Goal: Find specific page/section: Find specific page/section

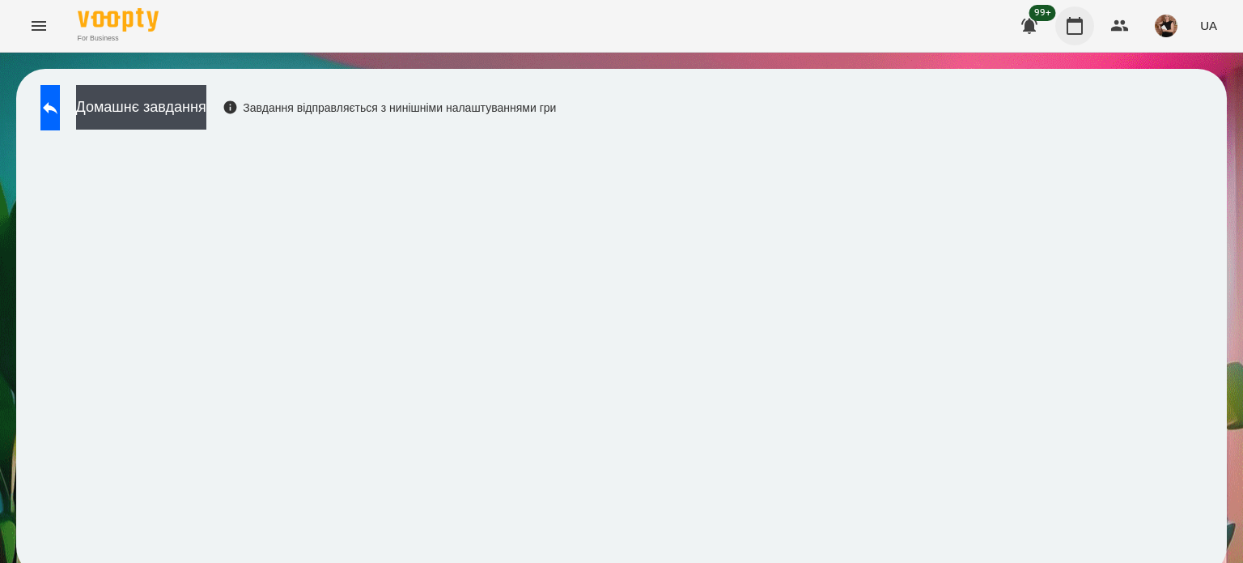
click at [1069, 23] on icon "button" at bounding box center [1074, 25] width 19 height 19
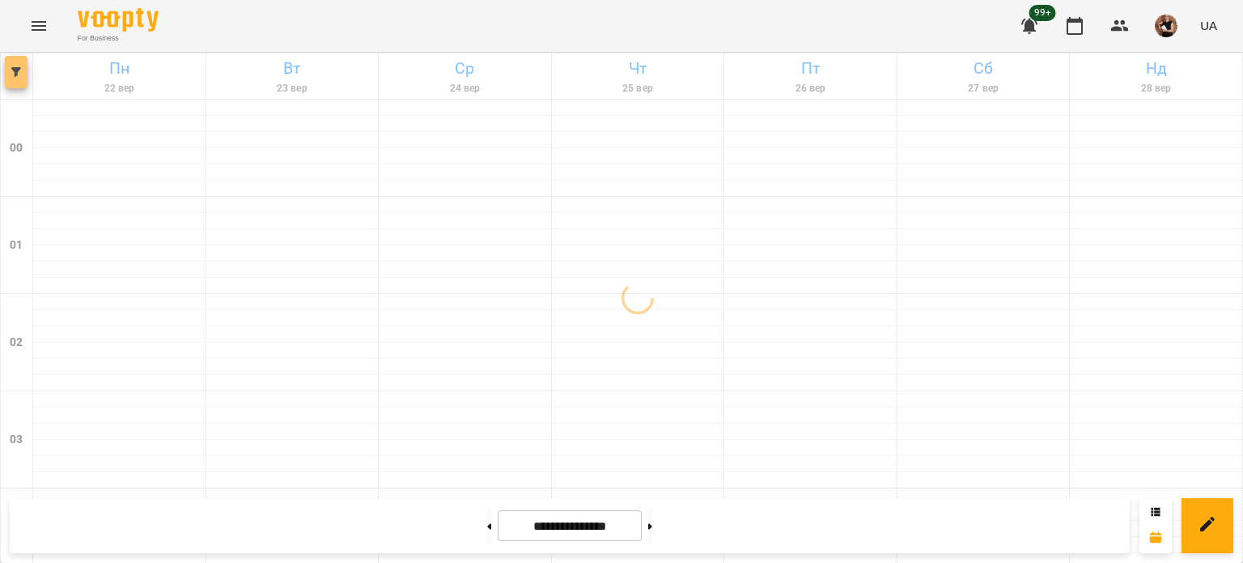
click at [20, 72] on icon "button" at bounding box center [16, 72] width 10 height 10
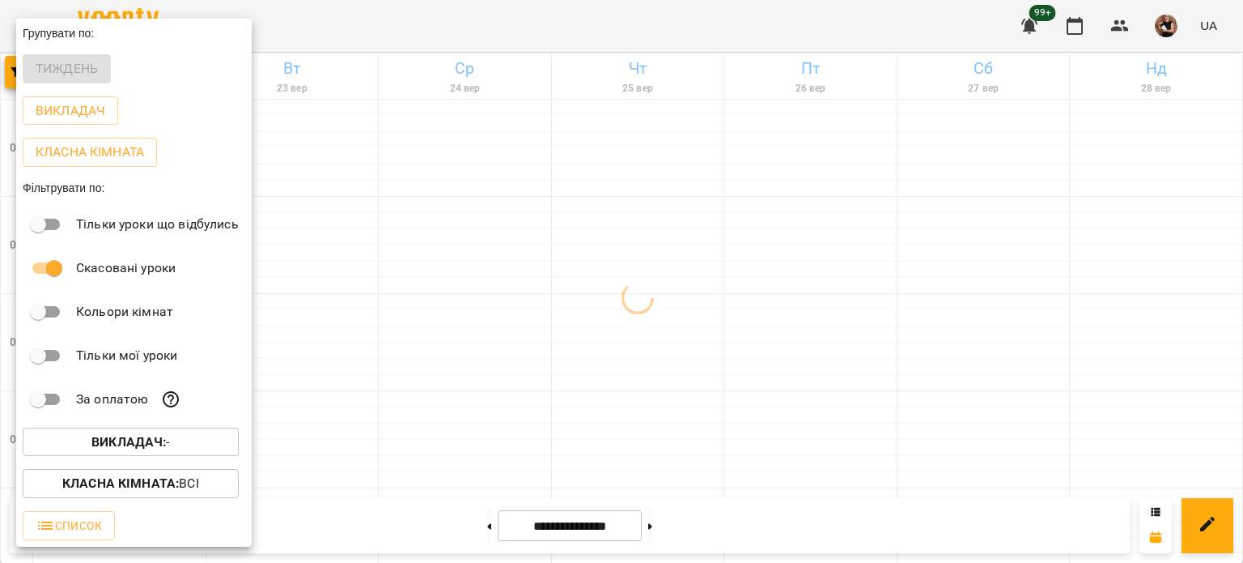
click at [144, 444] on b "Викладач :" at bounding box center [128, 441] width 74 height 15
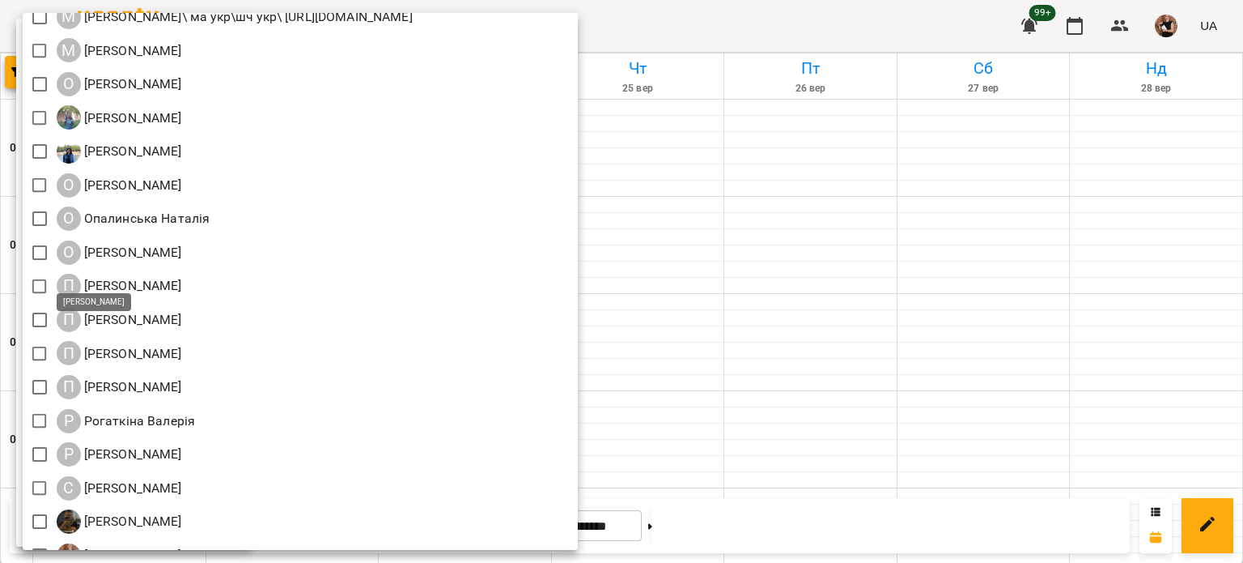
scroll to position [1619, 0]
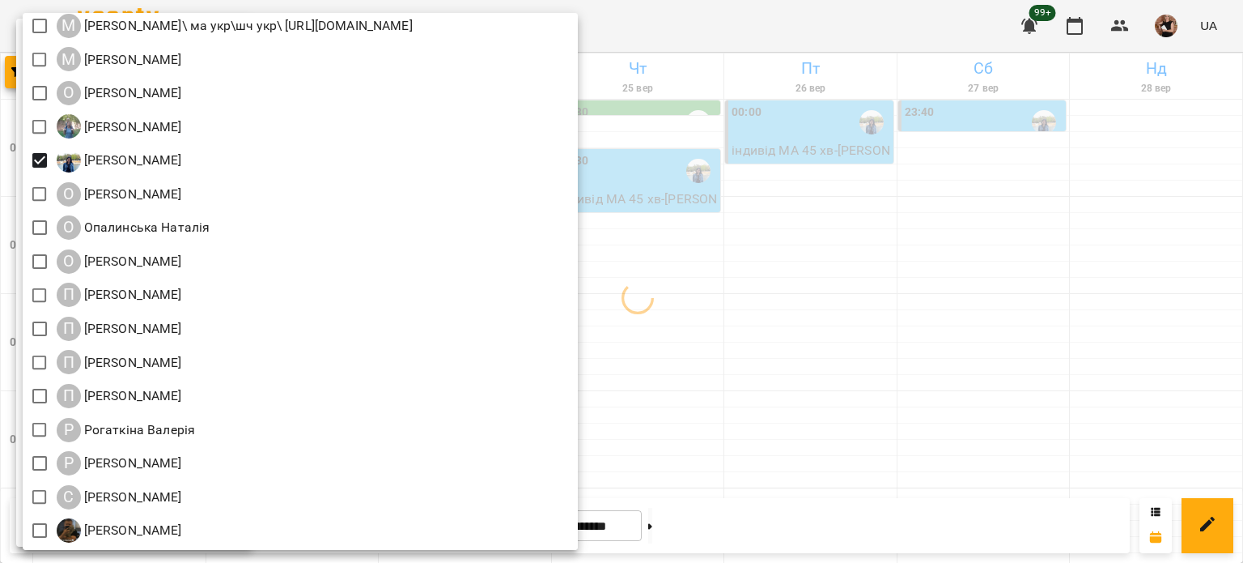
click at [751, 361] on div at bounding box center [621, 281] width 1243 height 563
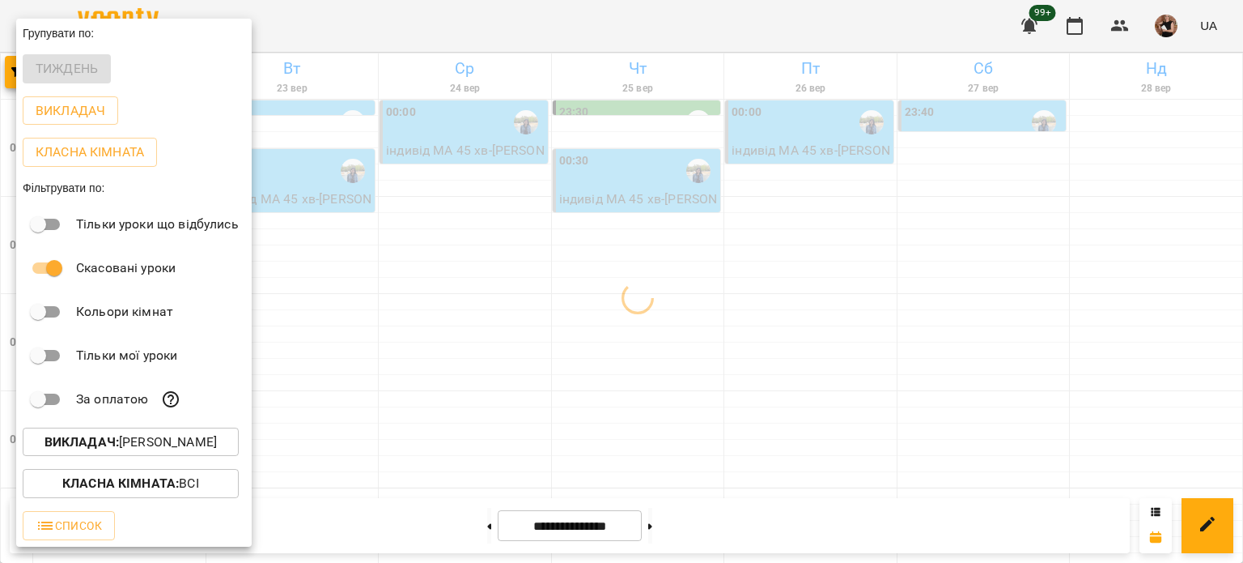
click at [827, 310] on div at bounding box center [621, 281] width 1243 height 563
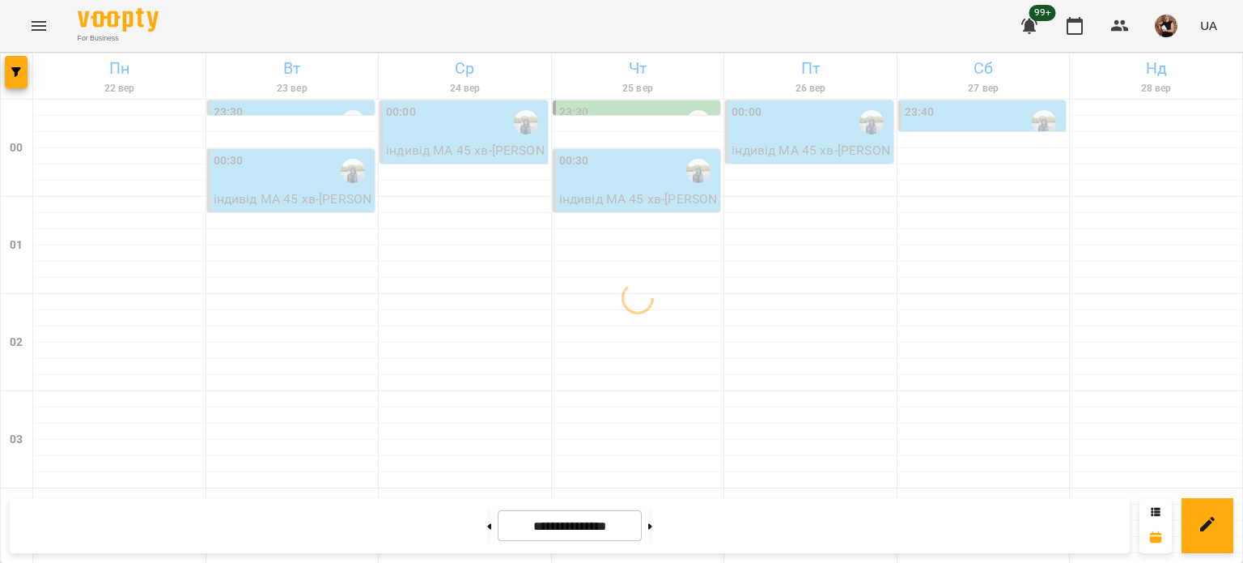
click at [827, 310] on div "Групувати по: Тиждень Викладач Класна кімната Фільтрувати по: Тільки уроки що в…" at bounding box center [621, 281] width 1243 height 563
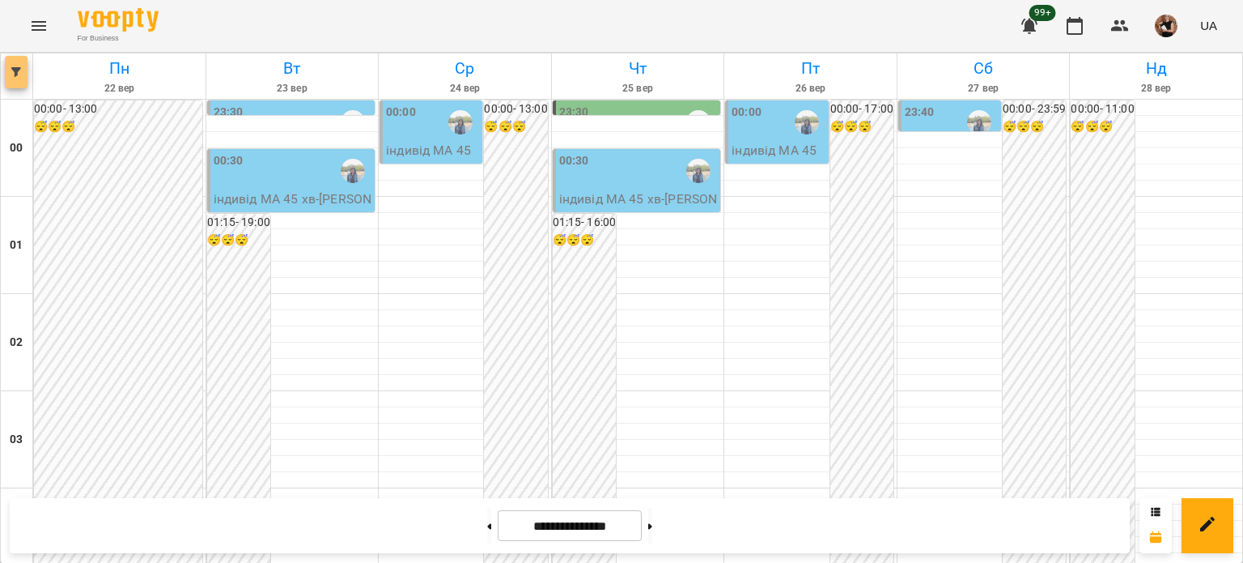
click at [16, 71] on icon "button" at bounding box center [16, 72] width 10 height 10
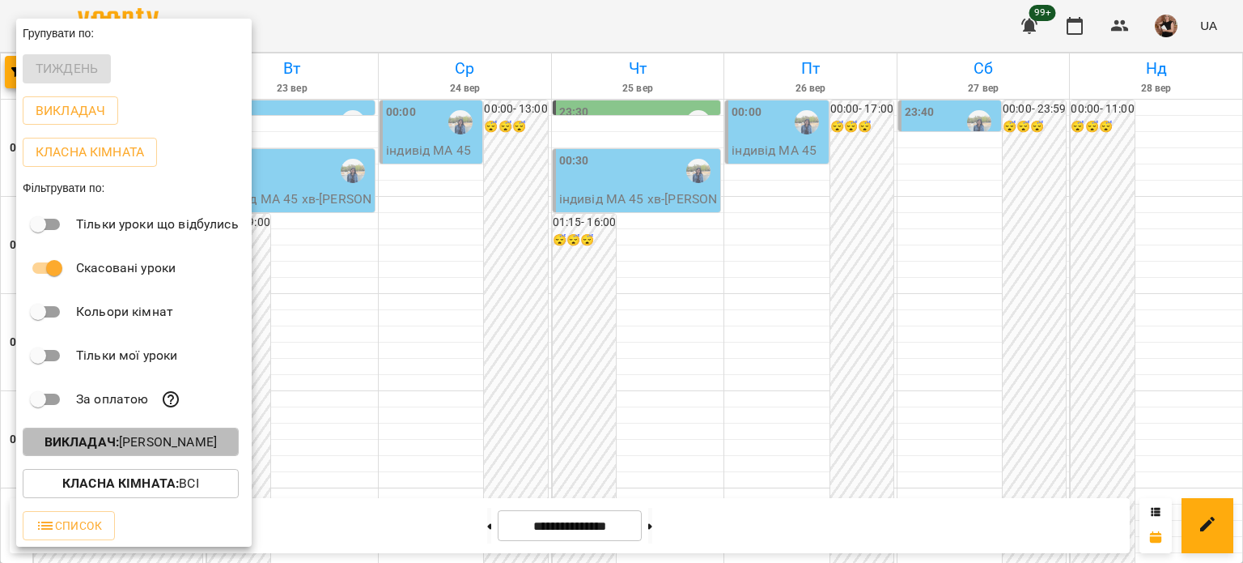
click at [172, 436] on p "Викладач : [PERSON_NAME]" at bounding box center [131, 441] width 172 height 19
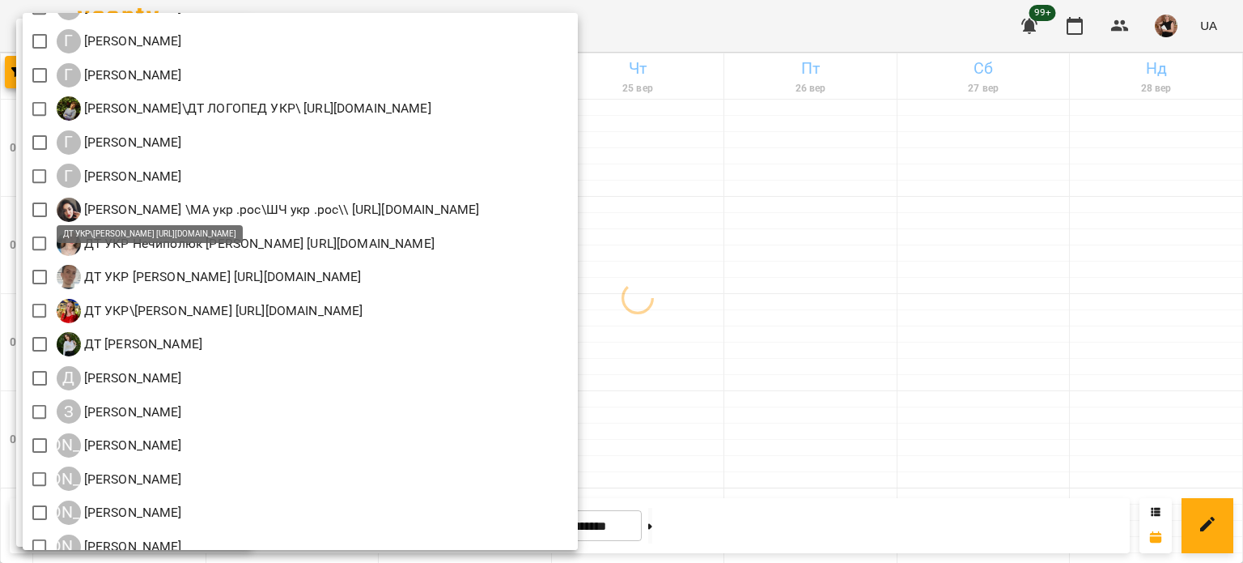
scroll to position [890, 0]
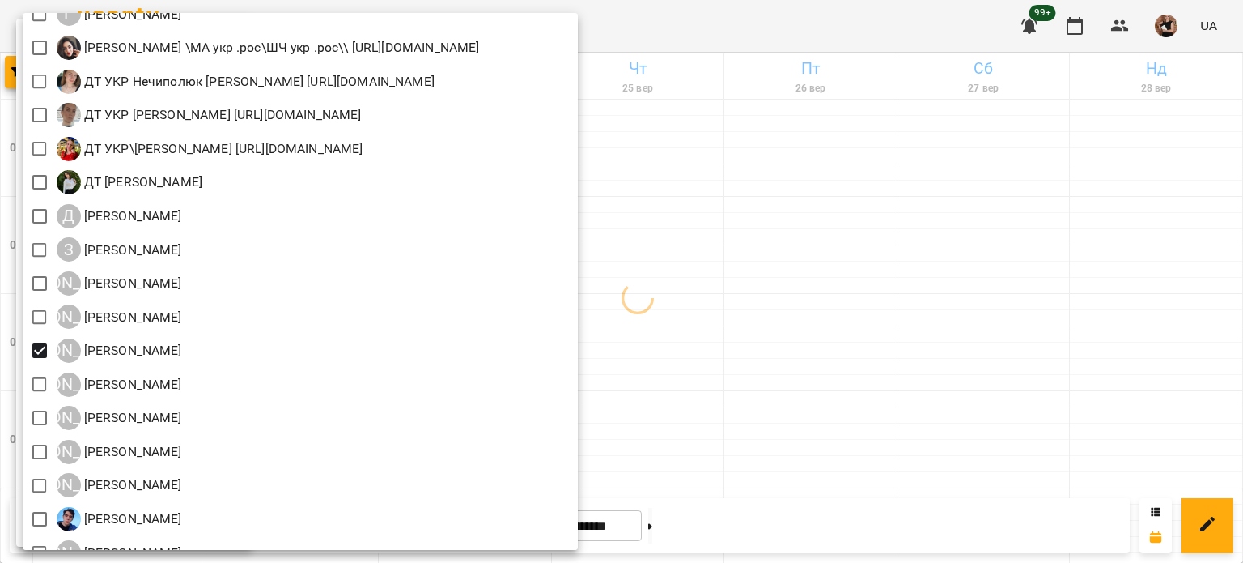
click at [1091, 177] on div at bounding box center [621, 281] width 1243 height 563
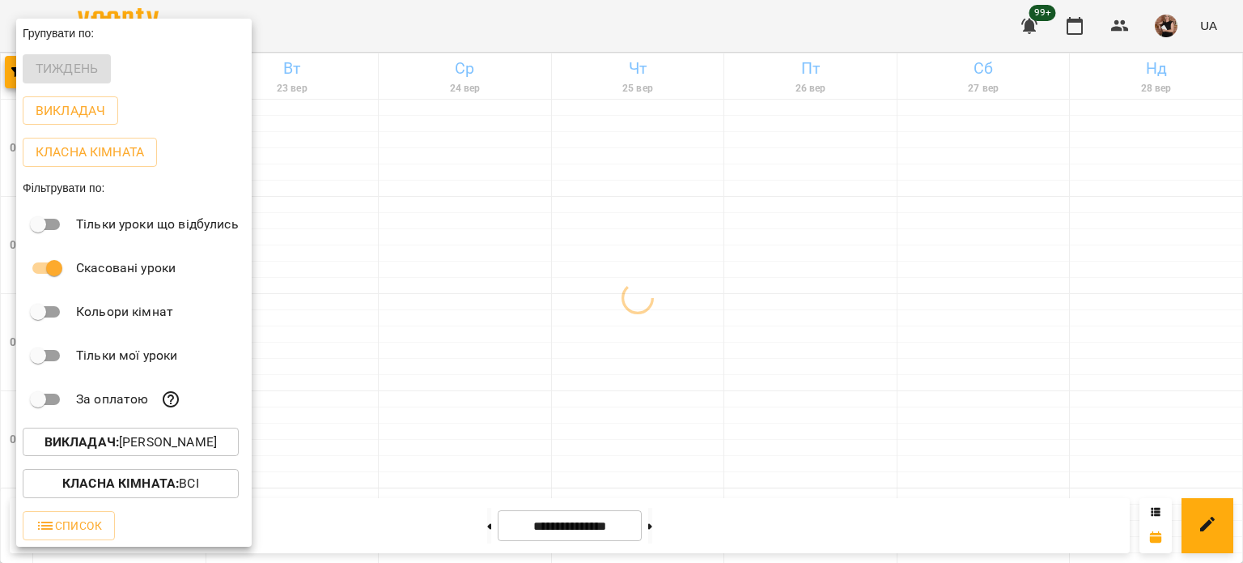
click at [1091, 177] on div at bounding box center [621, 281] width 1243 height 563
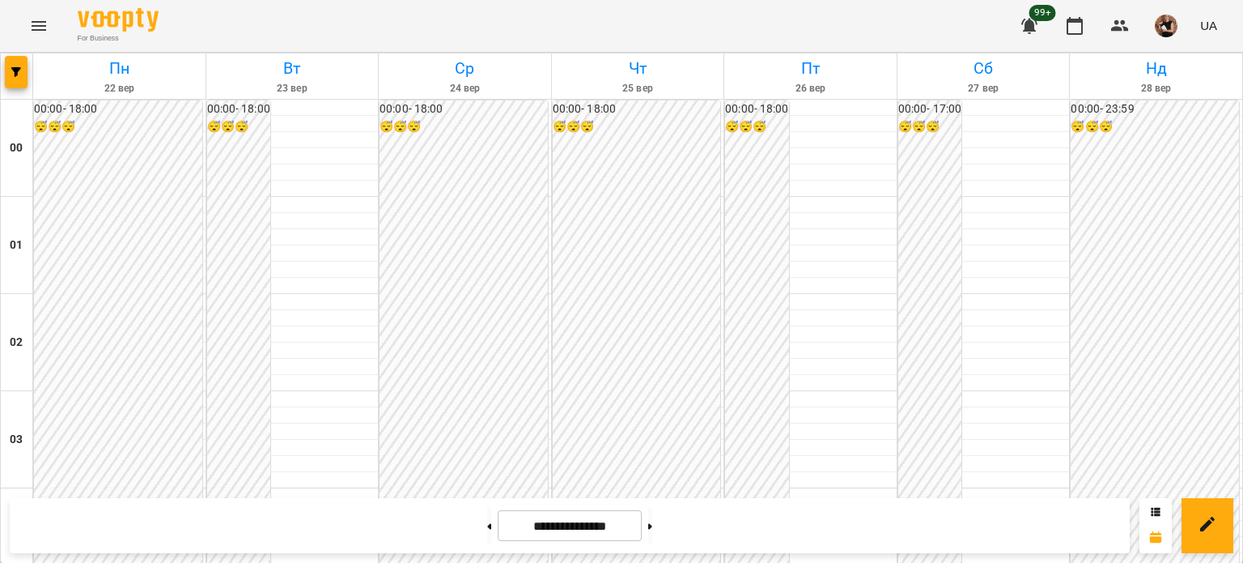
scroll to position [1700, 0]
click at [5, 64] on button "button" at bounding box center [16, 72] width 23 height 32
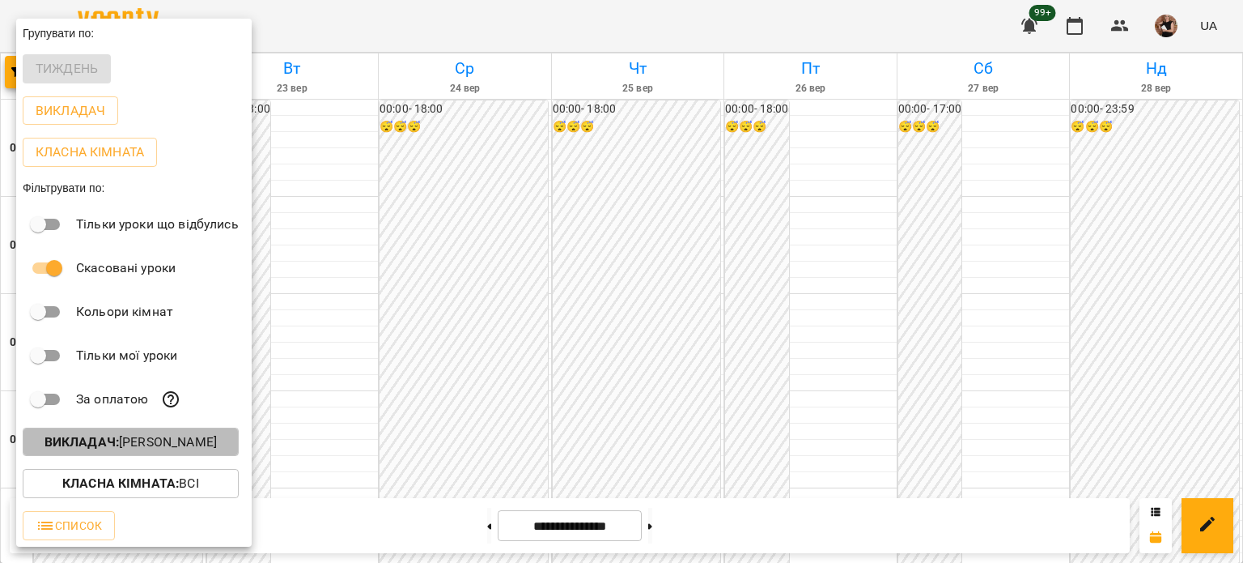
click at [144, 452] on p "Викладач : [PERSON_NAME]" at bounding box center [131, 441] width 172 height 19
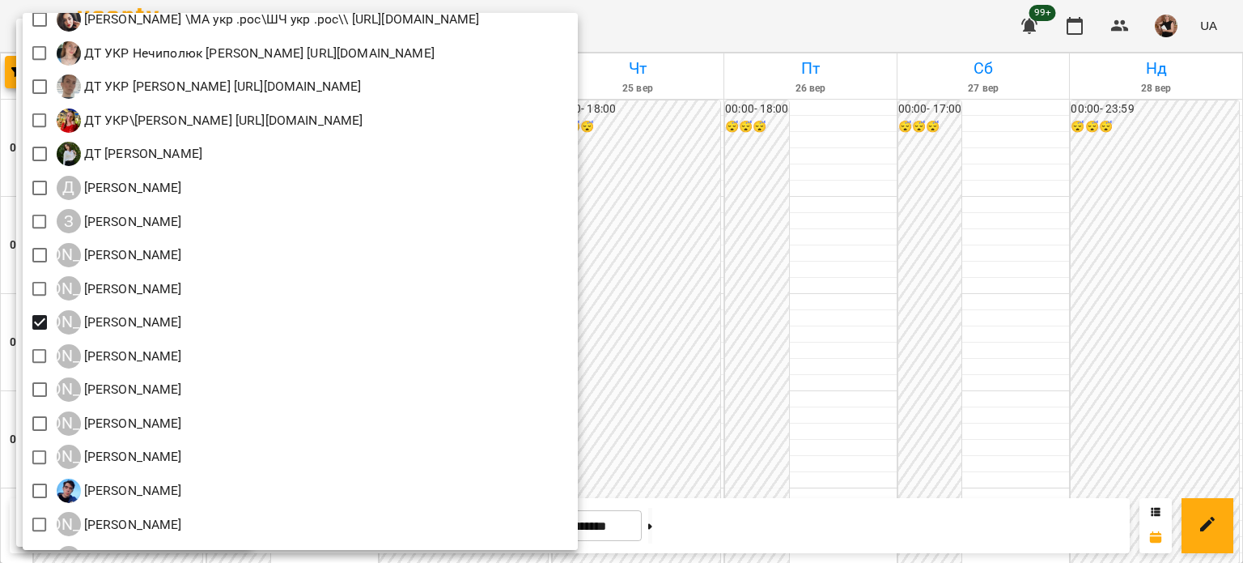
scroll to position [1133, 0]
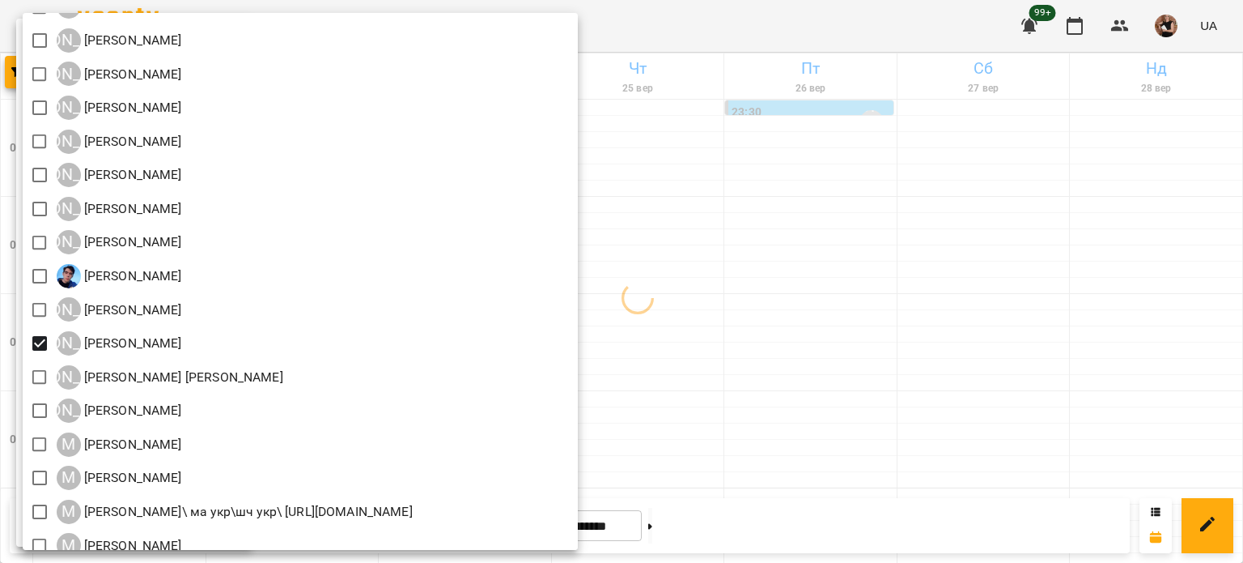
click at [996, 240] on div at bounding box center [621, 281] width 1243 height 563
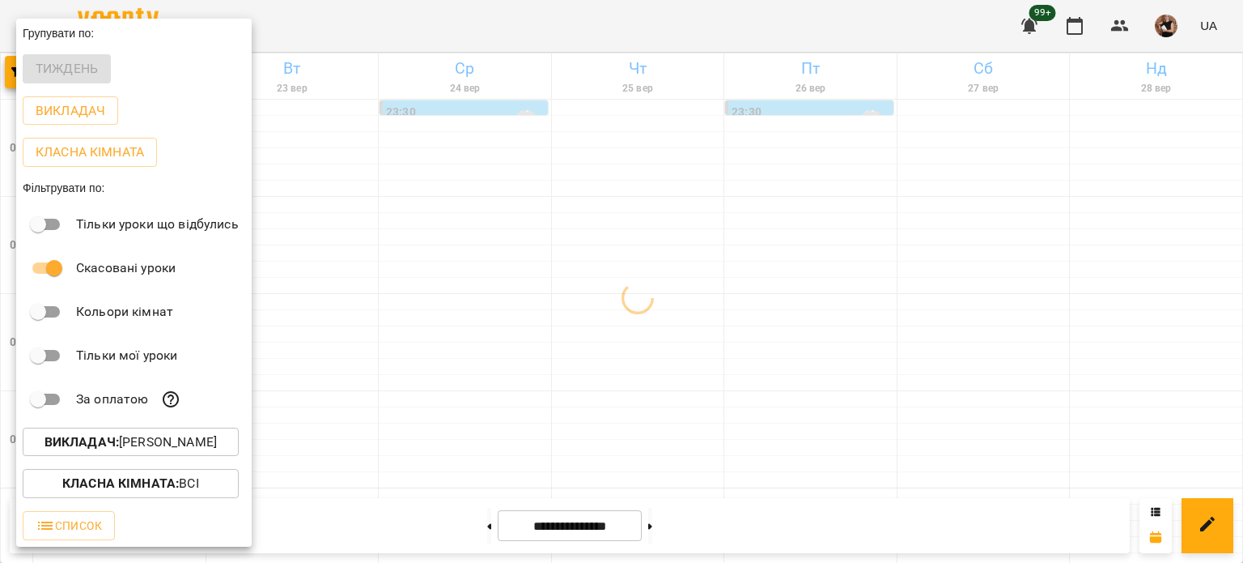
click at [996, 240] on div at bounding box center [621, 281] width 1243 height 563
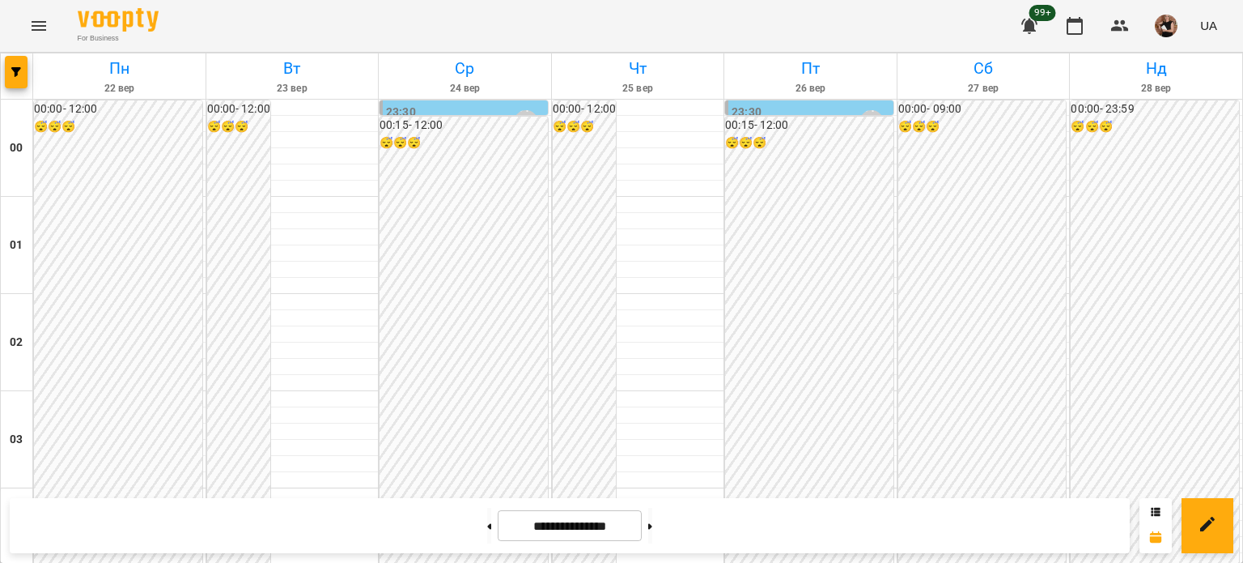
scroll to position [1457, 0]
click at [487, 526] on button at bounding box center [489, 525] width 4 height 36
type input "**********"
